Goal: Transaction & Acquisition: Purchase product/service

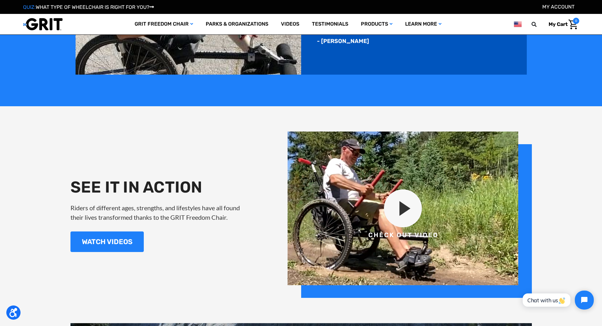
scroll to position [789, 0]
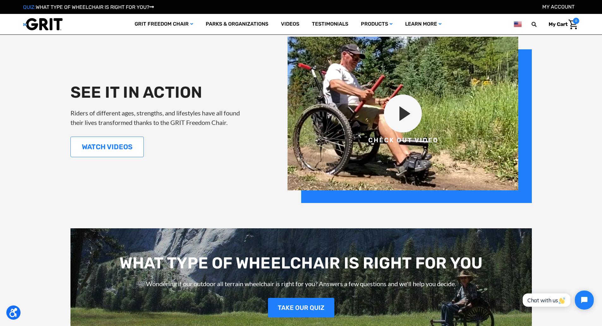
click at [94, 146] on link "WATCH VIDEOS" at bounding box center [106, 146] width 73 height 21
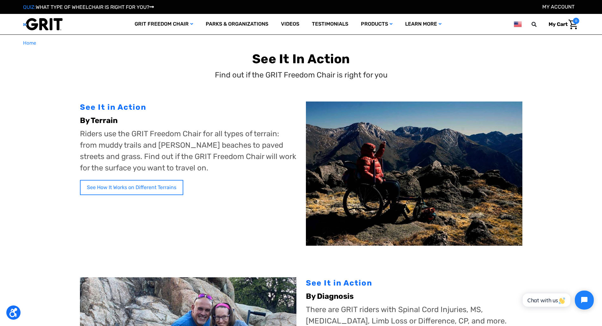
click at [162, 186] on link "See How It Works on Different Terrains" at bounding box center [131, 187] width 103 height 15
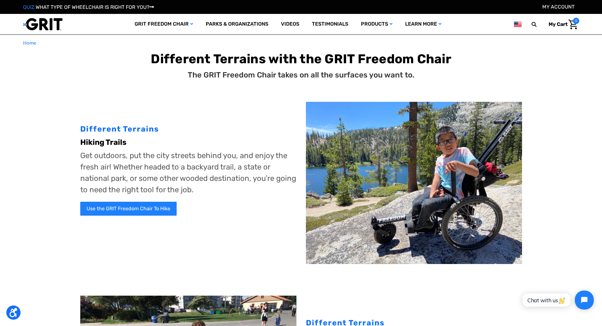
click at [346, 198] on img at bounding box center [414, 183] width 216 height 162
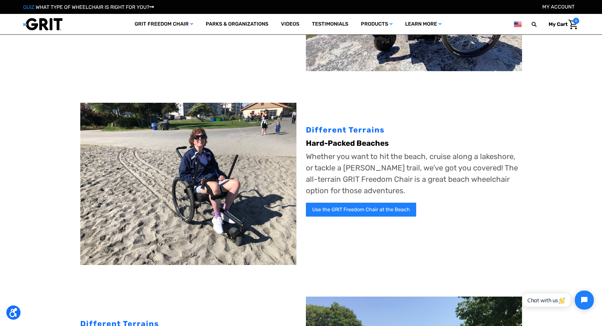
scroll to position [189, 0]
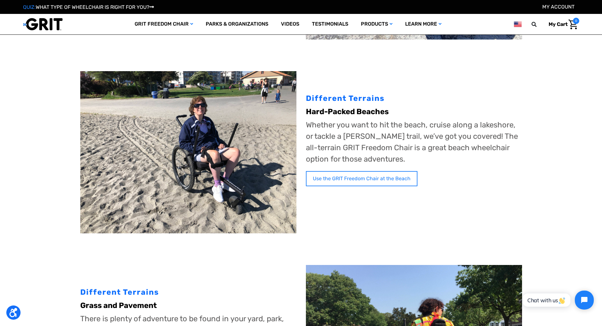
click at [346, 176] on link "Use the GRIT Freedom Chair at the Beach" at bounding box center [361, 178] width 111 height 15
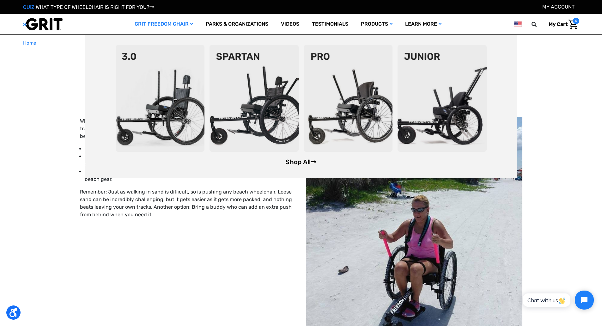
click at [293, 161] on link "Shop All" at bounding box center [300, 162] width 31 height 8
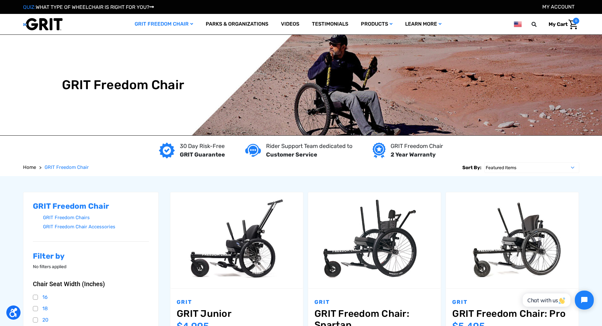
scroll to position [63, 0]
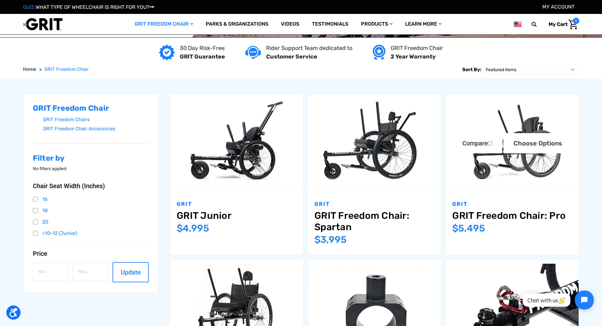
click at [483, 167] on img "GRIT Freedom Chair: Pro,$5,495.00\a" at bounding box center [512, 142] width 133 height 88
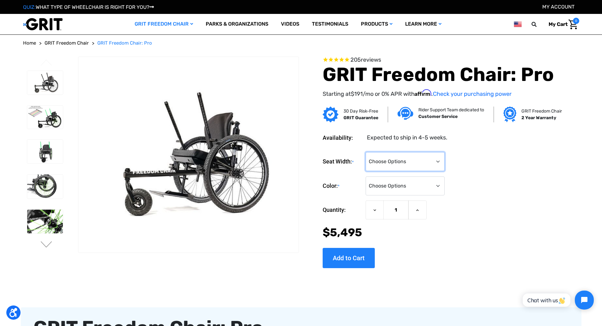
click at [439, 160] on select "Choose Options 16" 18" 20"" at bounding box center [404, 161] width 79 height 19
click at [436, 160] on select "Choose Options 16" 18" 20"" at bounding box center [404, 161] width 79 height 19
select select "325"
click at [365, 152] on select "Choose Options 16" 18" 20"" at bounding box center [404, 161] width 79 height 19
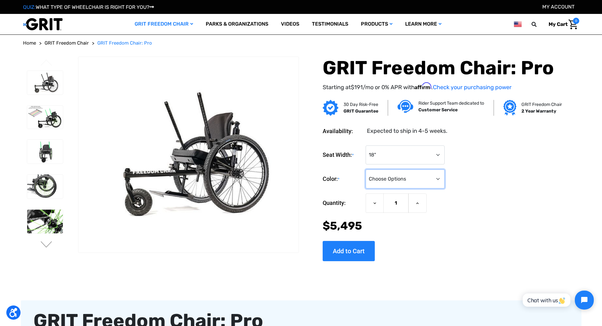
click at [437, 176] on select "Choose Options Black Blue Green Orange Pink Purple Red White Yellow" at bounding box center [404, 178] width 79 height 19
click at [365, 169] on select "Choose Options Black Blue Green Orange Pink Purple Red White Yellow" at bounding box center [404, 178] width 79 height 19
click at [439, 178] on select "Choose Options Black Blue Green Orange Pink Purple Red White Yellow" at bounding box center [404, 178] width 79 height 19
select select "327"
click at [365, 169] on select "Choose Options Black Blue Green Orange Pink Purple Red White Yellow" at bounding box center [404, 178] width 79 height 19
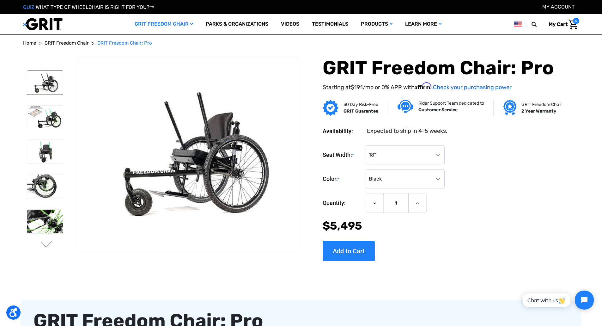
click at [45, 81] on img at bounding box center [45, 83] width 36 height 24
click at [50, 119] on img at bounding box center [45, 116] width 36 height 23
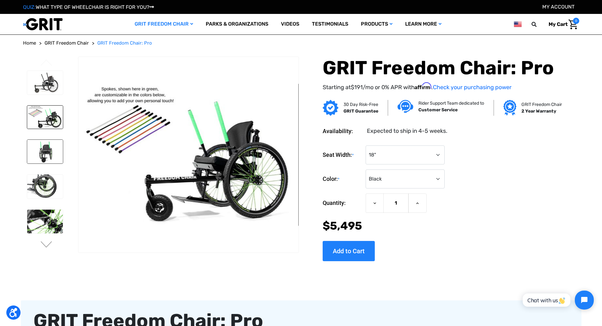
click at [47, 155] on img at bounding box center [45, 152] width 36 height 24
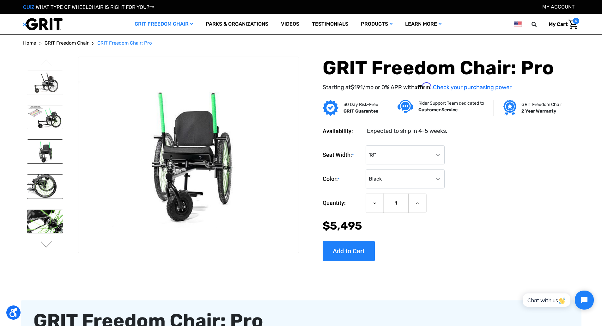
click at [49, 183] on img at bounding box center [45, 186] width 36 height 24
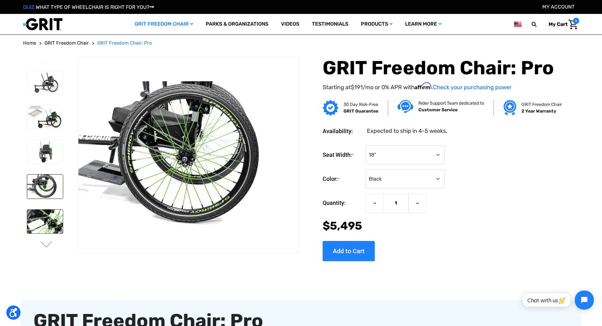
click at [49, 218] on img at bounding box center [45, 221] width 36 height 24
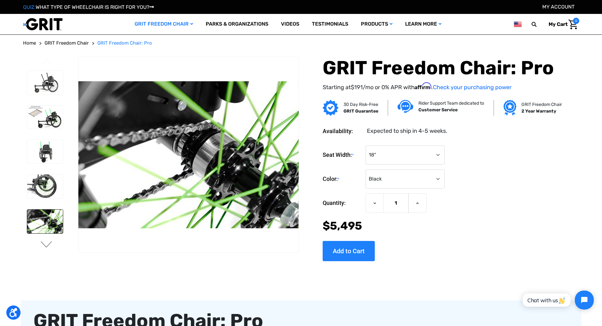
click at [45, 244] on button "Next" at bounding box center [46, 245] width 13 height 8
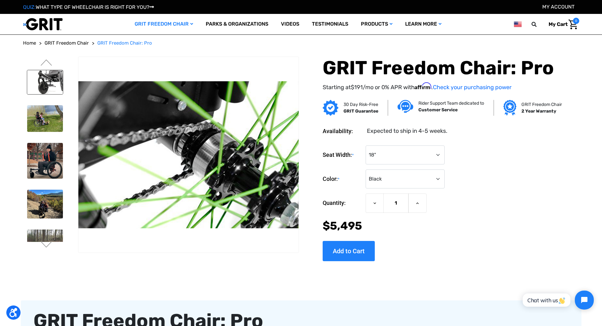
click at [43, 78] on img at bounding box center [45, 82] width 36 height 24
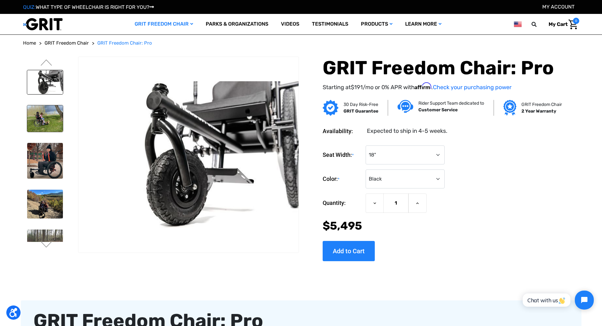
click at [54, 122] on img at bounding box center [45, 118] width 36 height 27
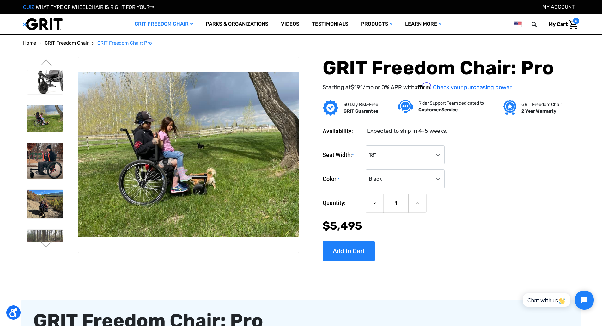
click at [51, 153] on img at bounding box center [45, 161] width 36 height 36
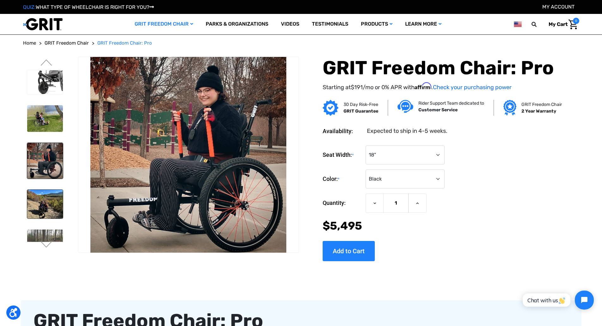
click at [41, 208] on img at bounding box center [45, 203] width 36 height 28
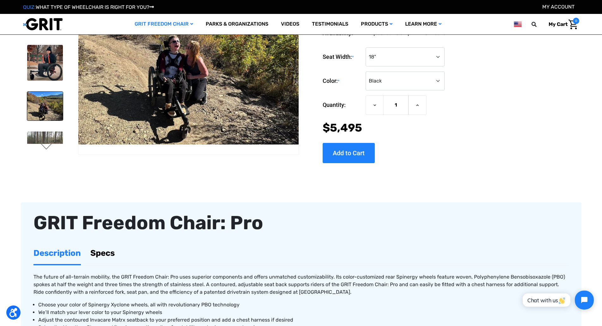
scroll to position [95, 0]
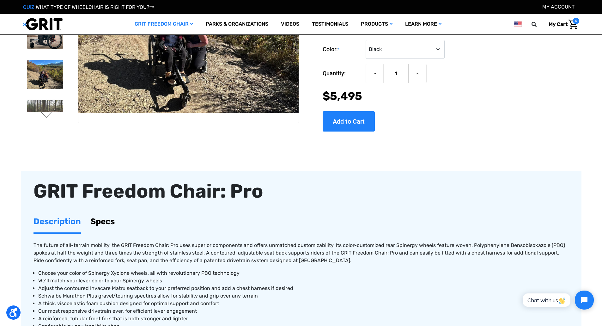
click at [45, 114] on button "Next" at bounding box center [46, 115] width 13 height 8
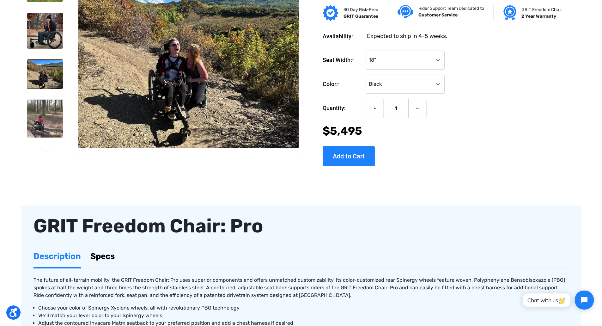
scroll to position [0, 0]
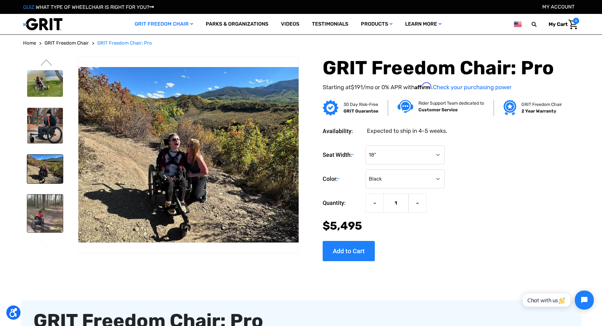
click at [49, 216] on img at bounding box center [45, 213] width 36 height 38
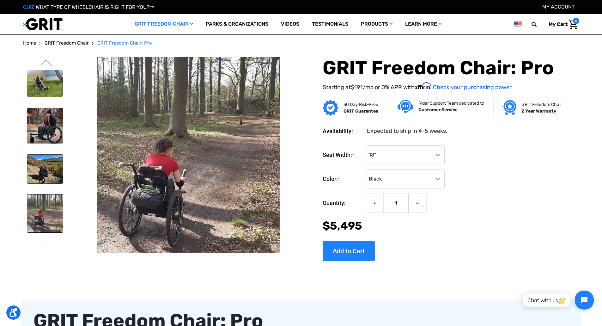
click at [38, 163] on img at bounding box center [45, 168] width 36 height 28
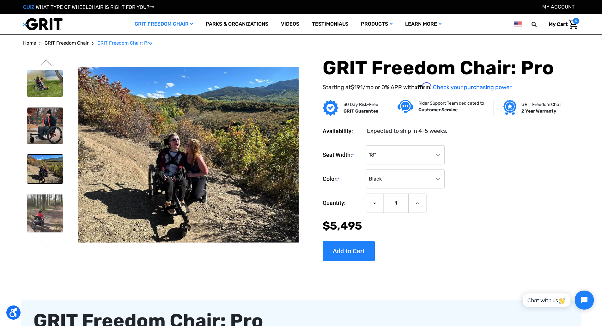
click at [47, 120] on img at bounding box center [45, 126] width 36 height 36
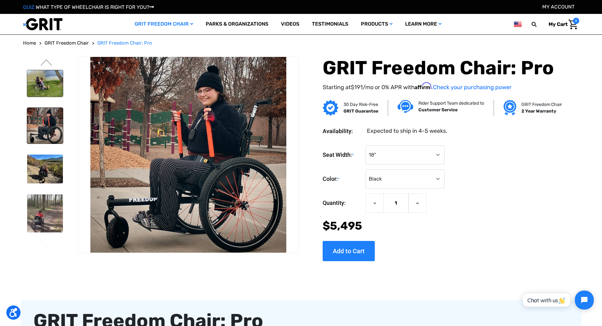
click at [53, 78] on img at bounding box center [45, 83] width 36 height 27
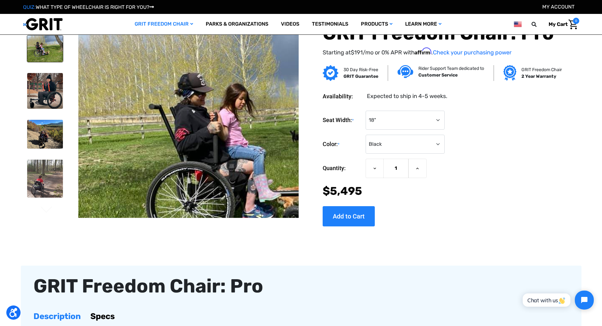
scroll to position [221, 0]
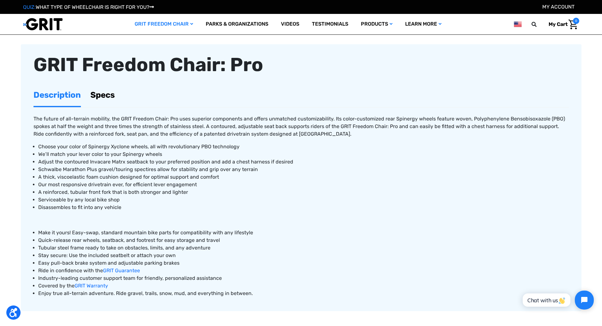
click at [107, 96] on link "Specs" at bounding box center [102, 95] width 24 height 22
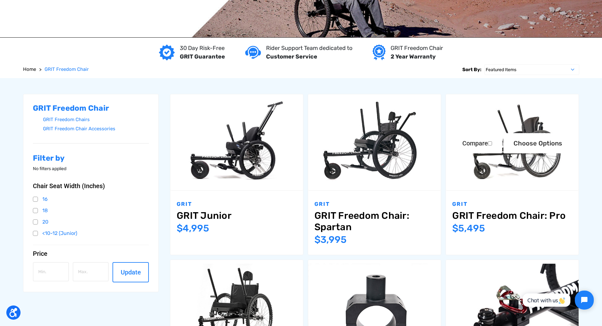
click at [501, 217] on link "GRIT Freedom Chair: Pro" at bounding box center [512, 215] width 120 height 11
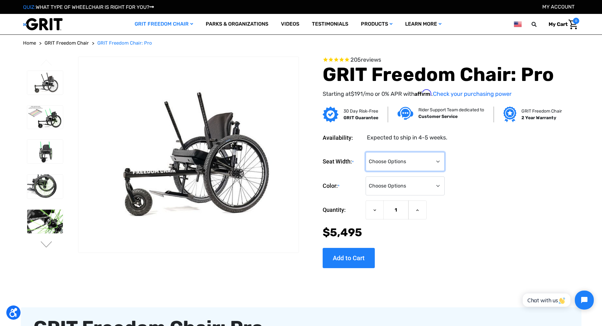
click at [438, 159] on select "Choose Options 16" 18" 20"" at bounding box center [404, 161] width 79 height 19
select select "325"
click at [365, 152] on select "Choose Options 16" 18" 20"" at bounding box center [404, 161] width 79 height 19
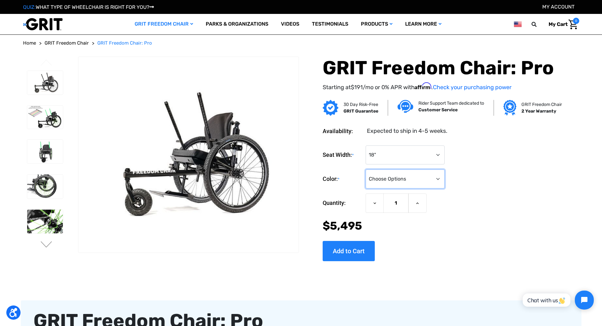
click at [437, 178] on select "Choose Options Black Blue Green Orange Pink Purple Red White Yellow" at bounding box center [404, 178] width 79 height 19
click at [40, 24] on img at bounding box center [42, 24] width 39 height 13
